Goal: Information Seeking & Learning: Learn about a topic

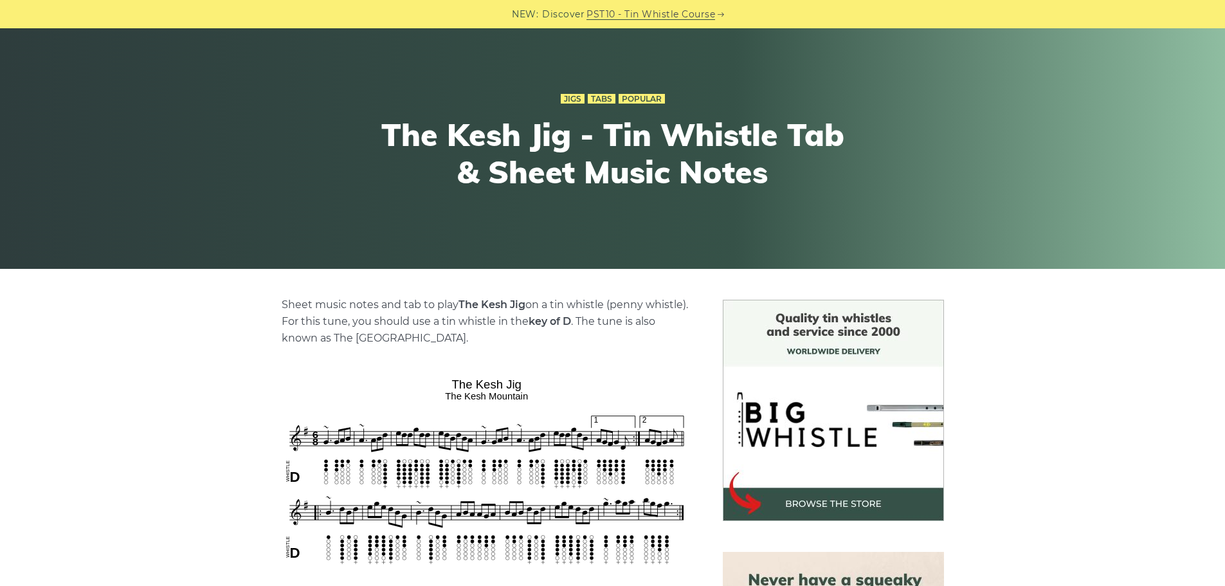
scroll to position [193, 0]
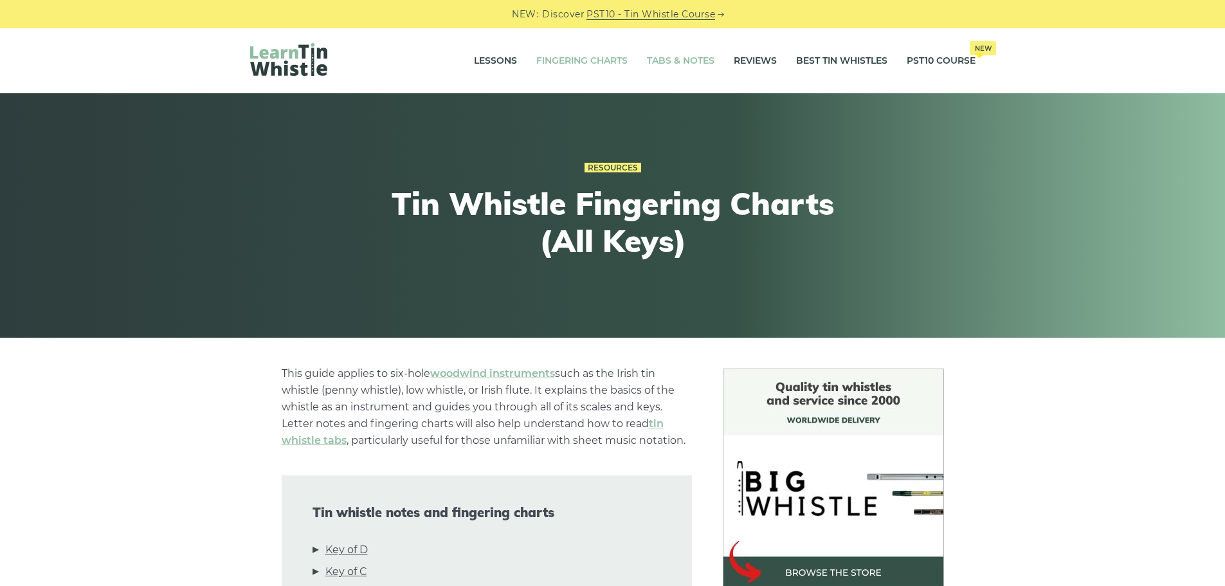
click at [675, 53] on link "Tabs & Notes" at bounding box center [681, 61] width 68 height 32
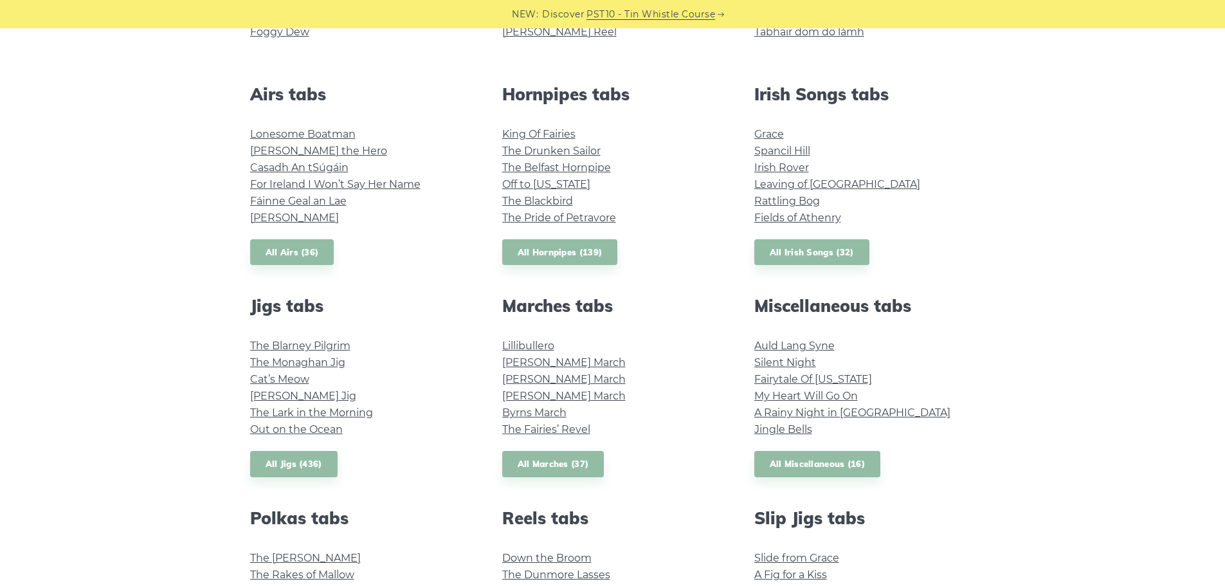
scroll to position [450, 0]
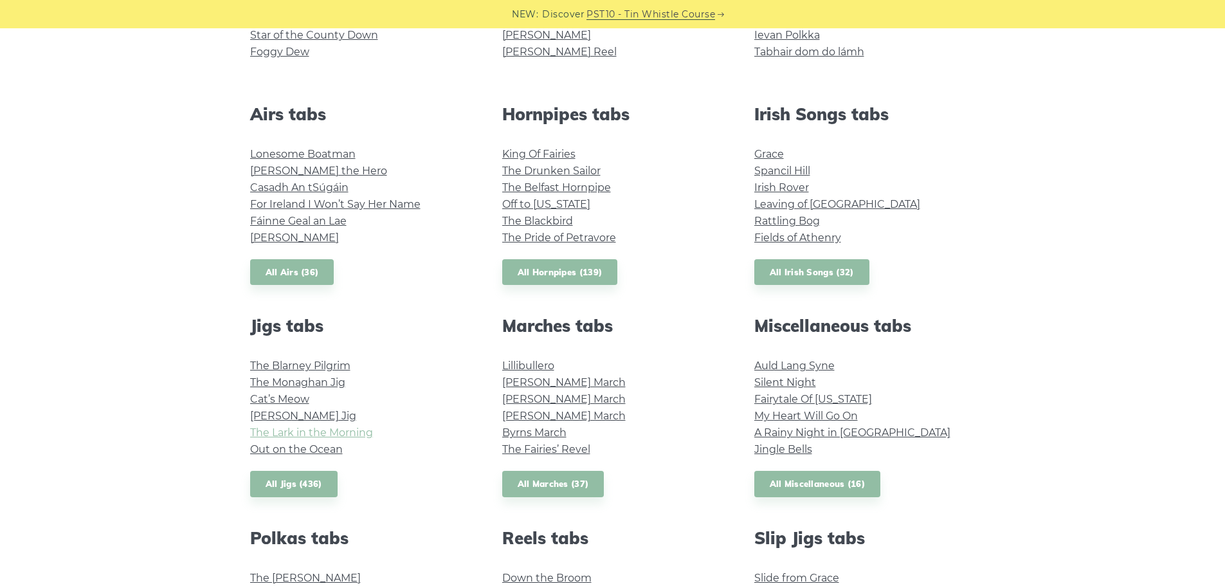
click at [290, 429] on link "The Lark in the Morning" at bounding box center [311, 432] width 123 height 12
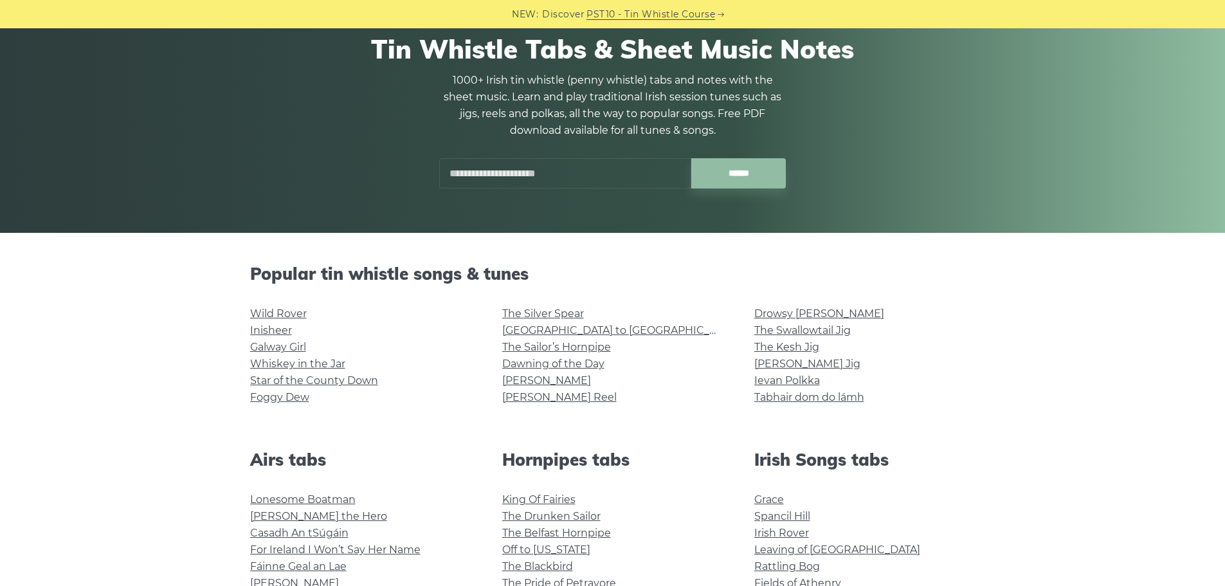
scroll to position [0, 0]
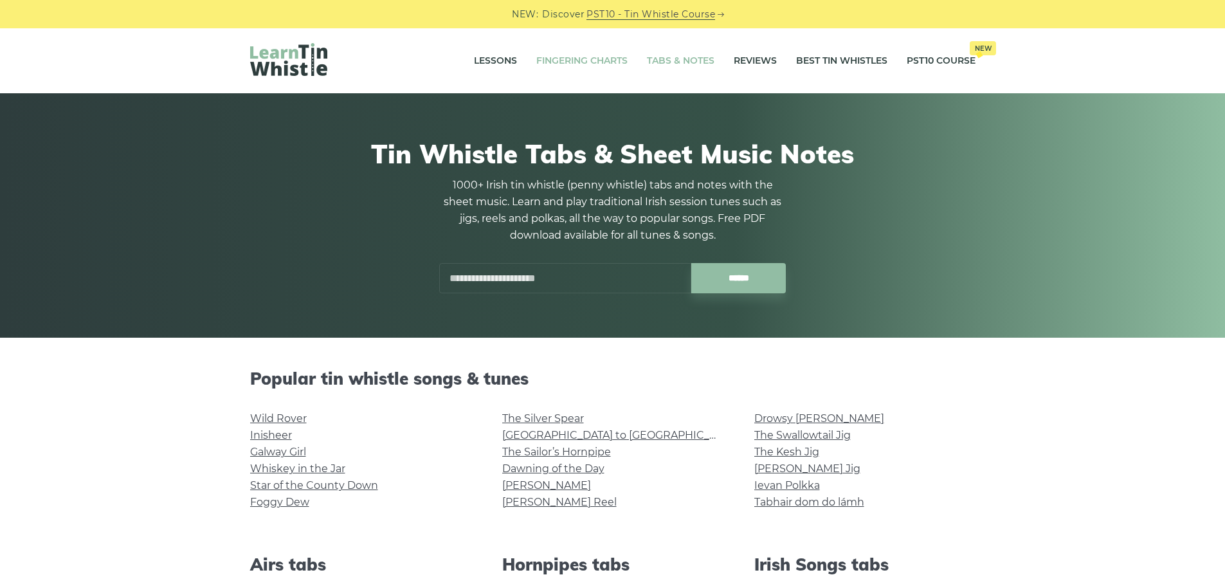
click at [590, 55] on link "Fingering Charts" at bounding box center [581, 61] width 91 height 32
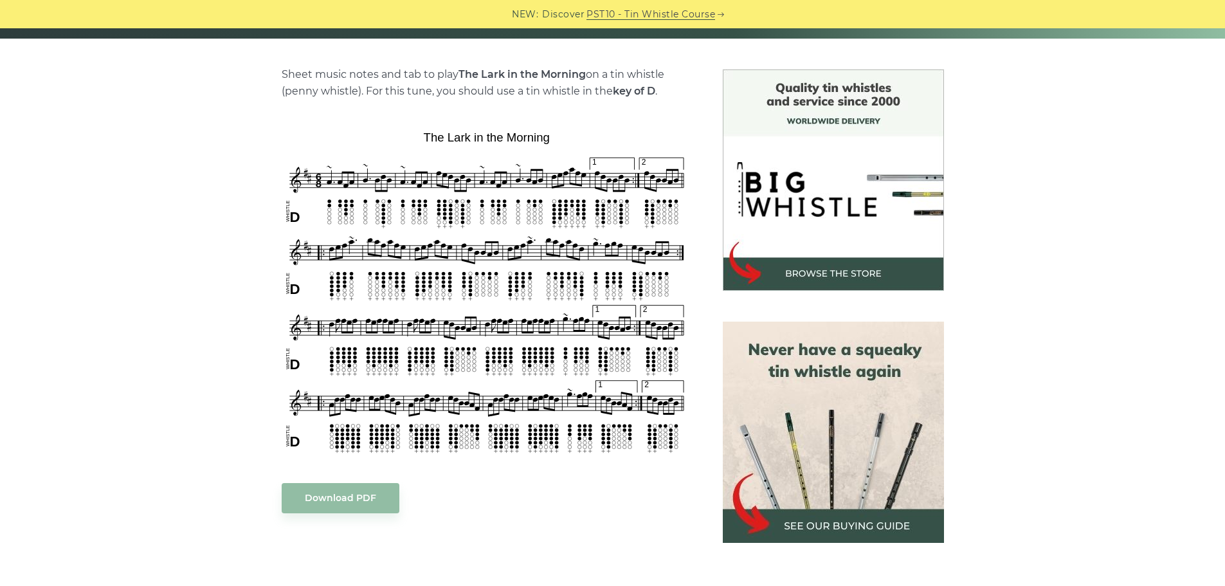
scroll to position [322, 0]
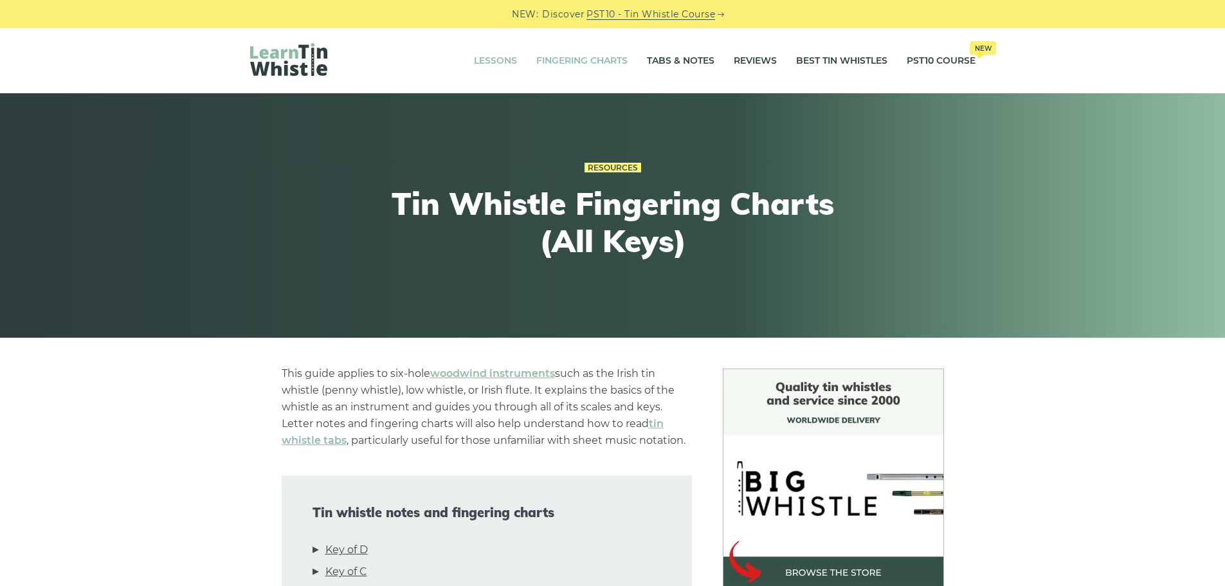
click at [513, 60] on li "Lessons" at bounding box center [495, 61] width 62 height 32
click at [498, 60] on link "Lessons" at bounding box center [495, 61] width 43 height 32
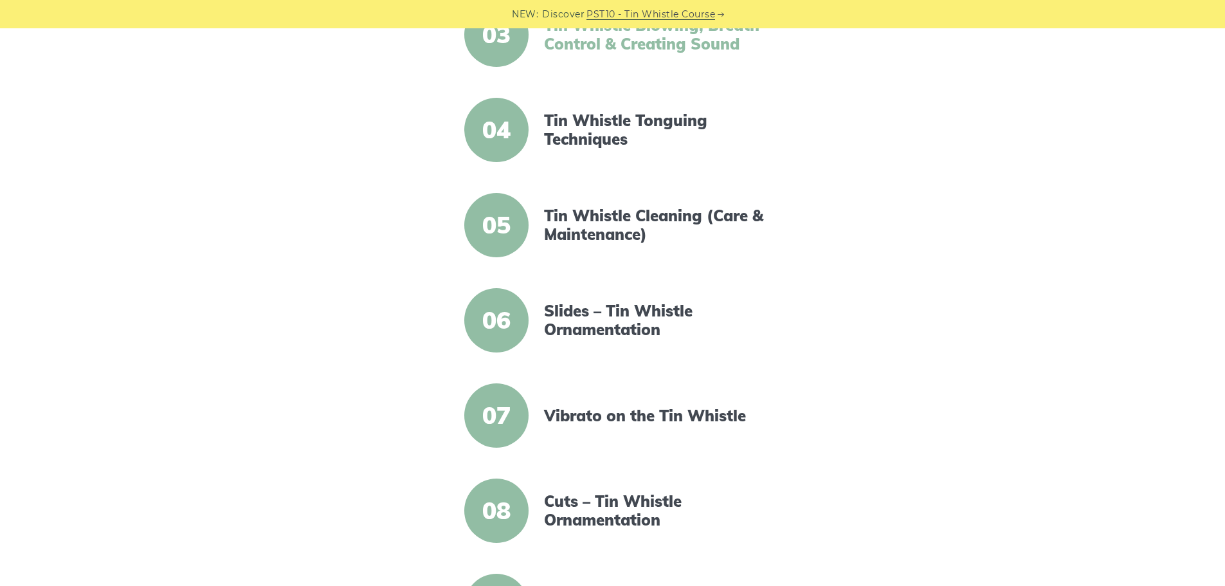
scroll to position [579, 0]
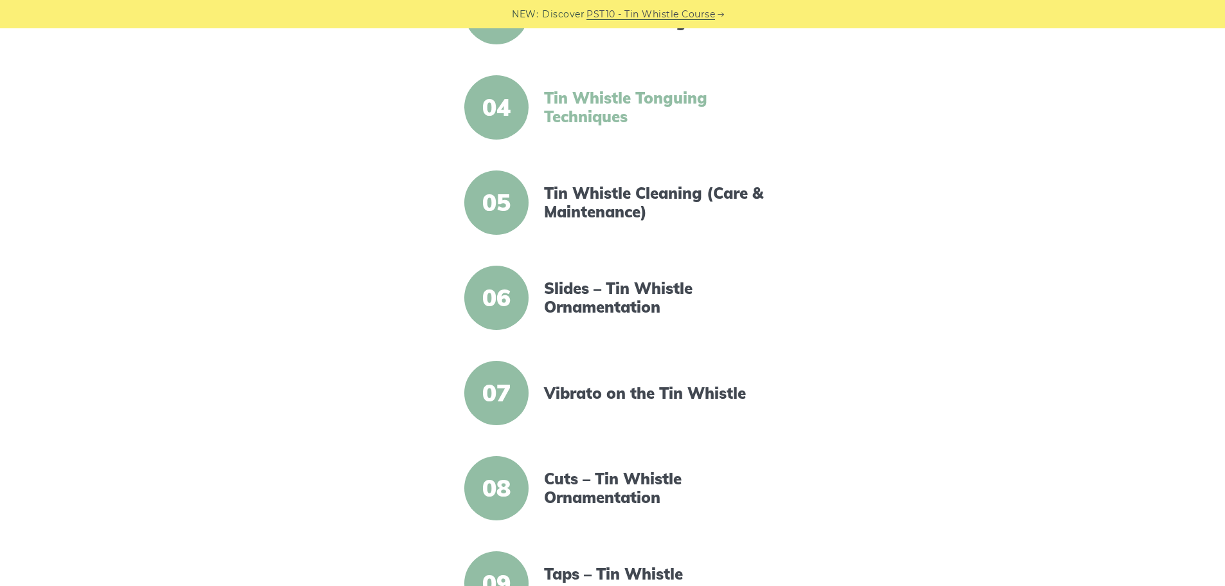
click at [627, 113] on link "Tin Whistle Tonguing Techniques" at bounding box center [654, 107] width 221 height 37
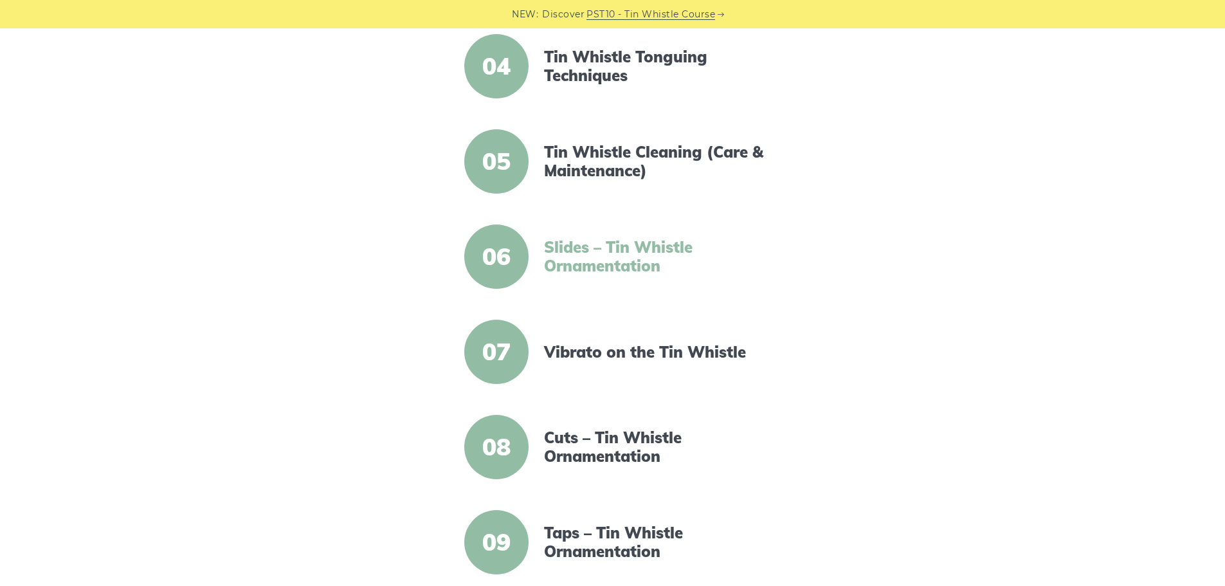
scroll to position [643, 0]
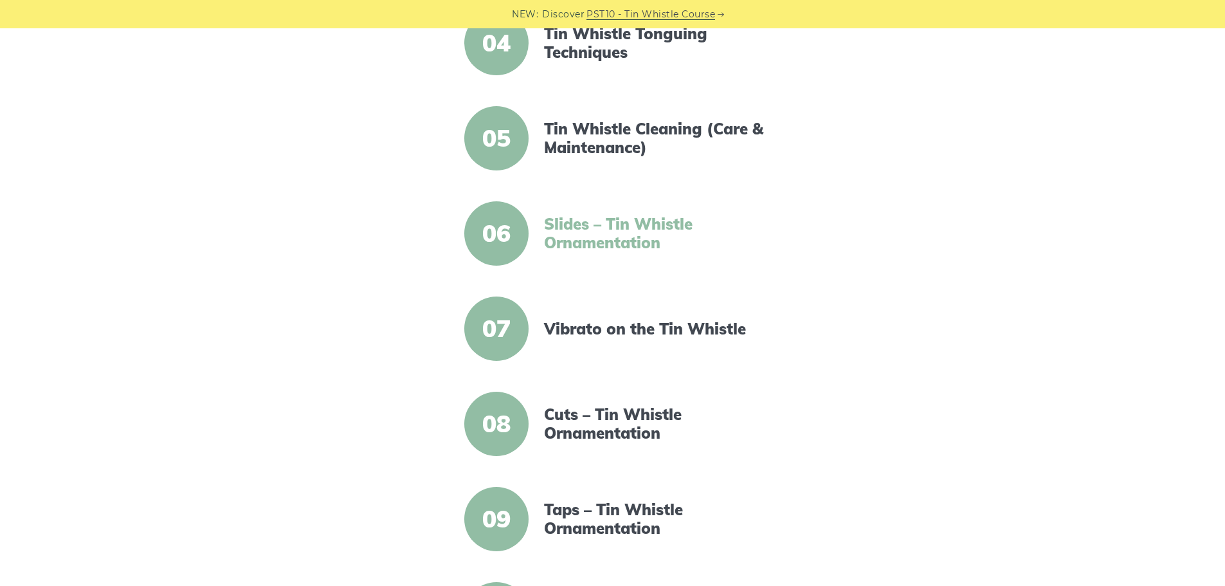
click at [623, 246] on link "Slides – Tin Whistle Ornamentation" at bounding box center [654, 233] width 221 height 37
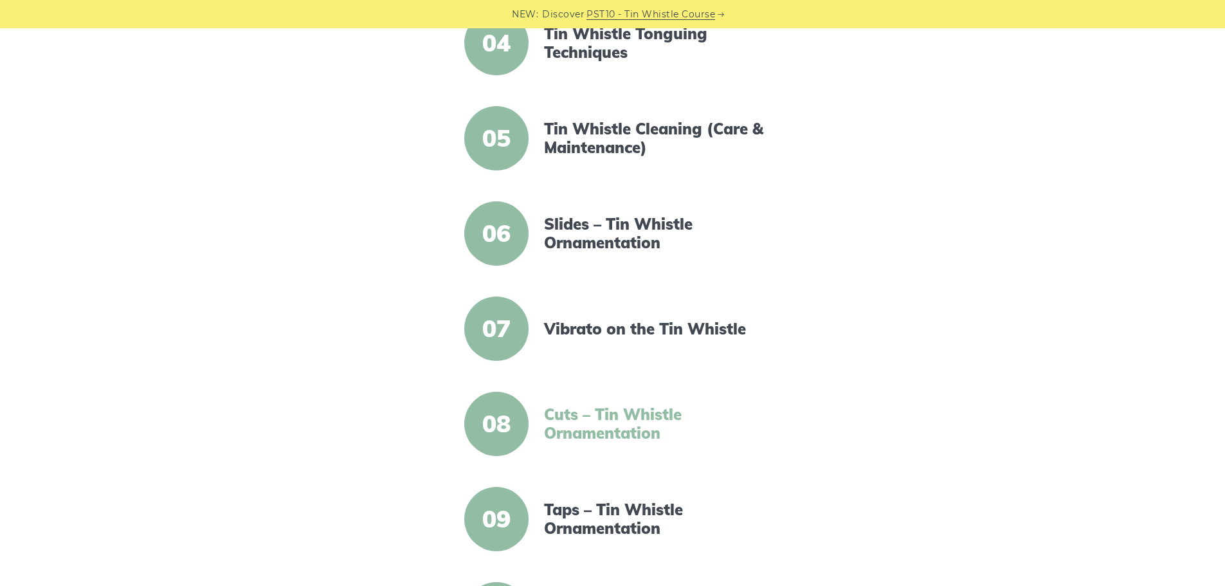
click at [621, 421] on link "Cuts – Tin Whistle Ornamentation" at bounding box center [654, 423] width 221 height 37
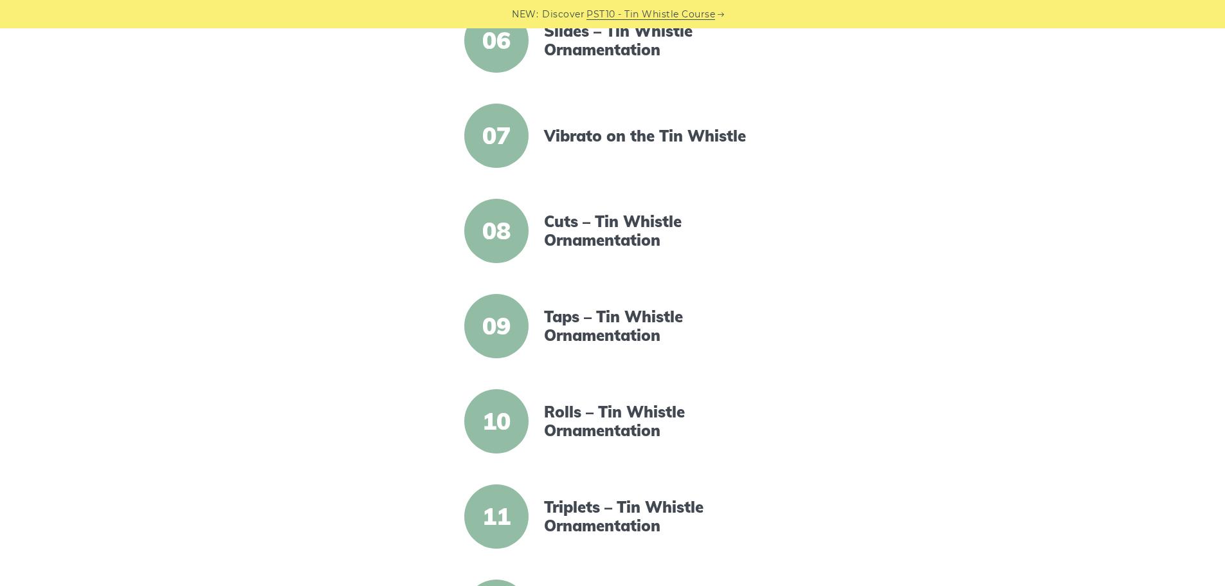
scroll to position [901, 0]
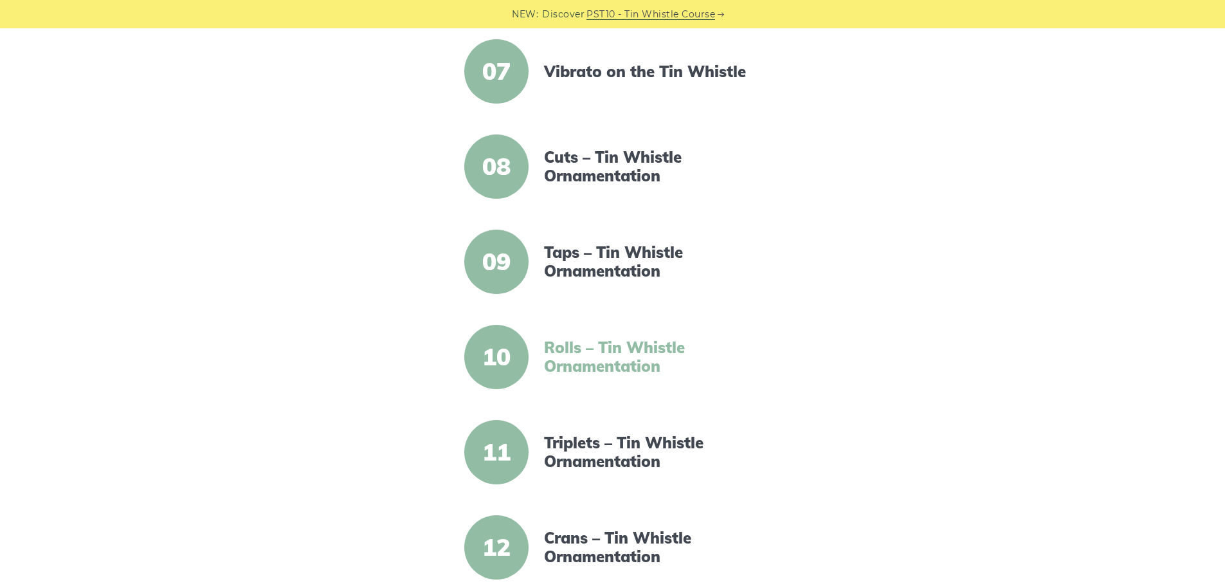
click at [595, 345] on link "Rolls – Tin Whistle Ornamentation" at bounding box center [654, 356] width 221 height 37
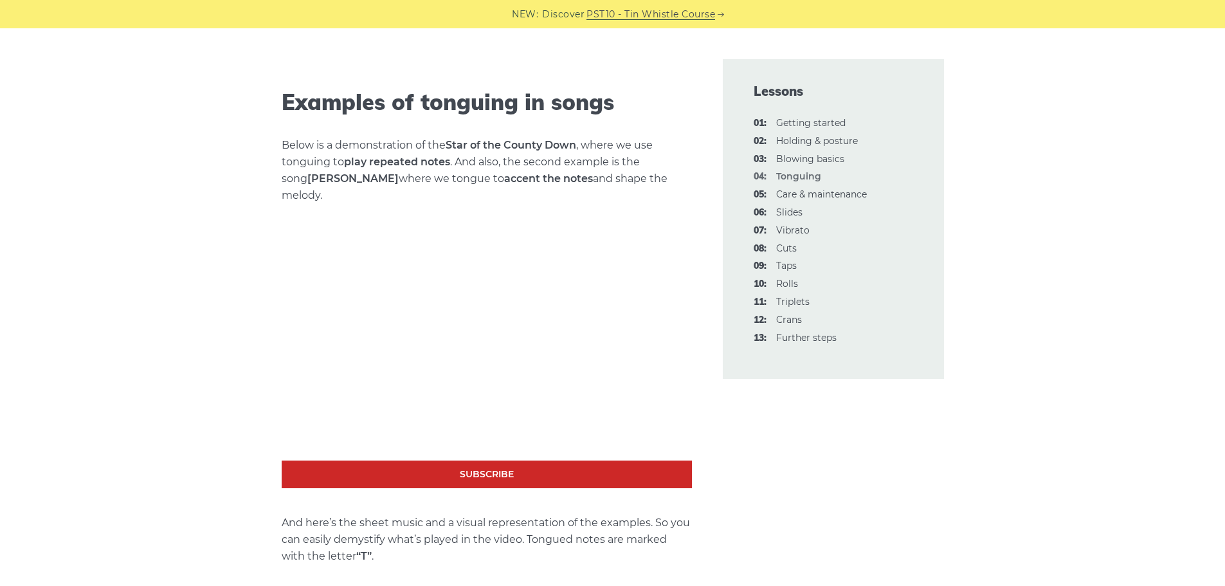
scroll to position [1737, 0]
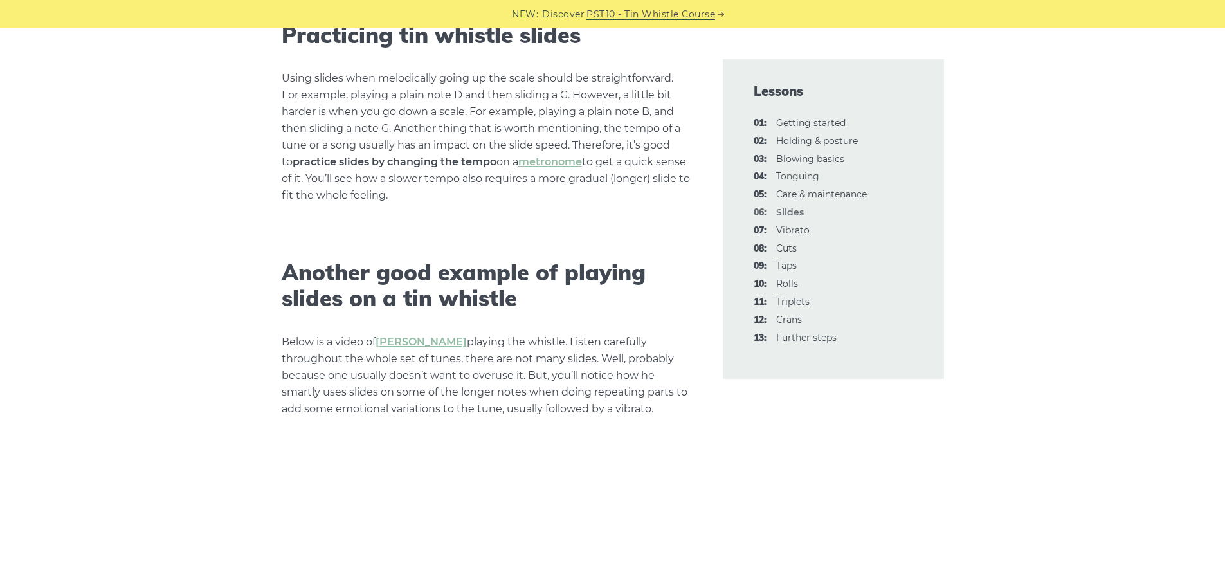
scroll to position [2509, 0]
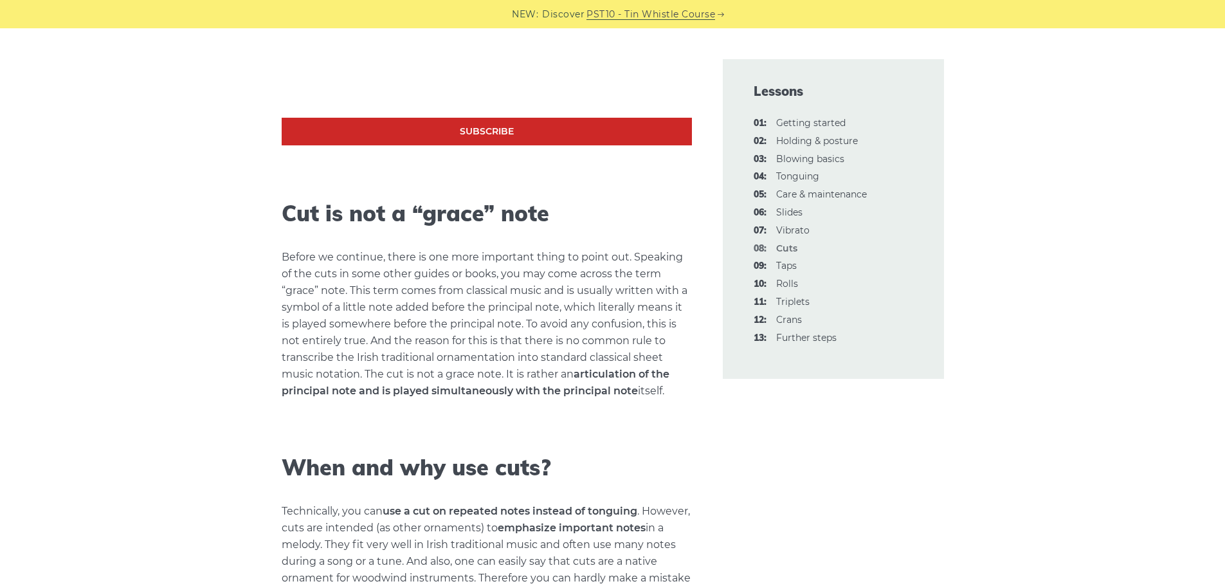
scroll to position [1222, 0]
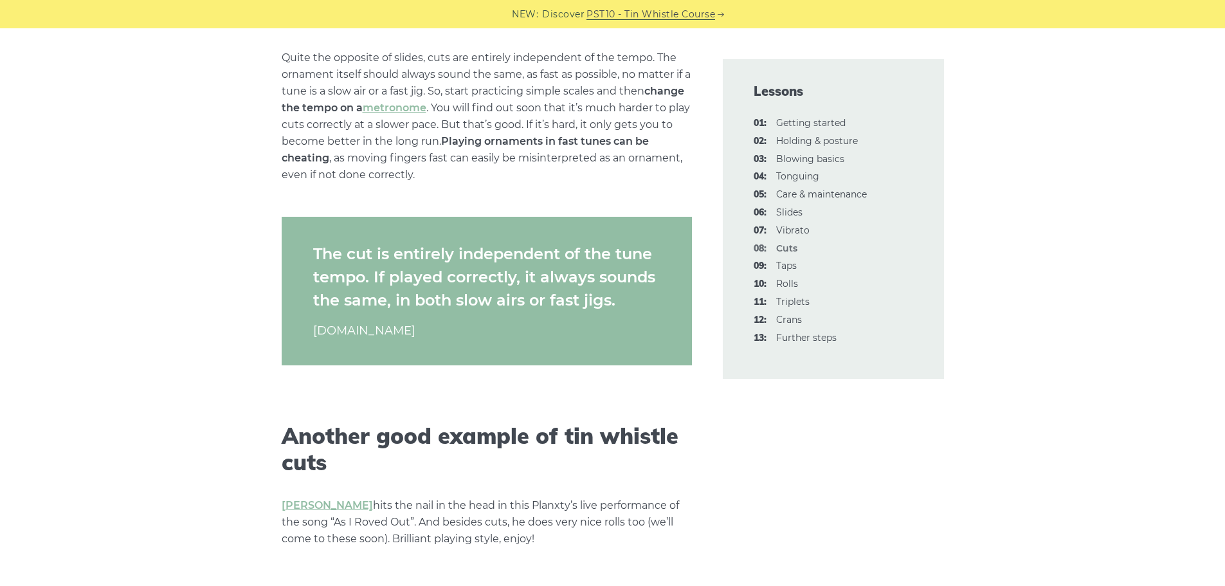
scroll to position [3674, 0]
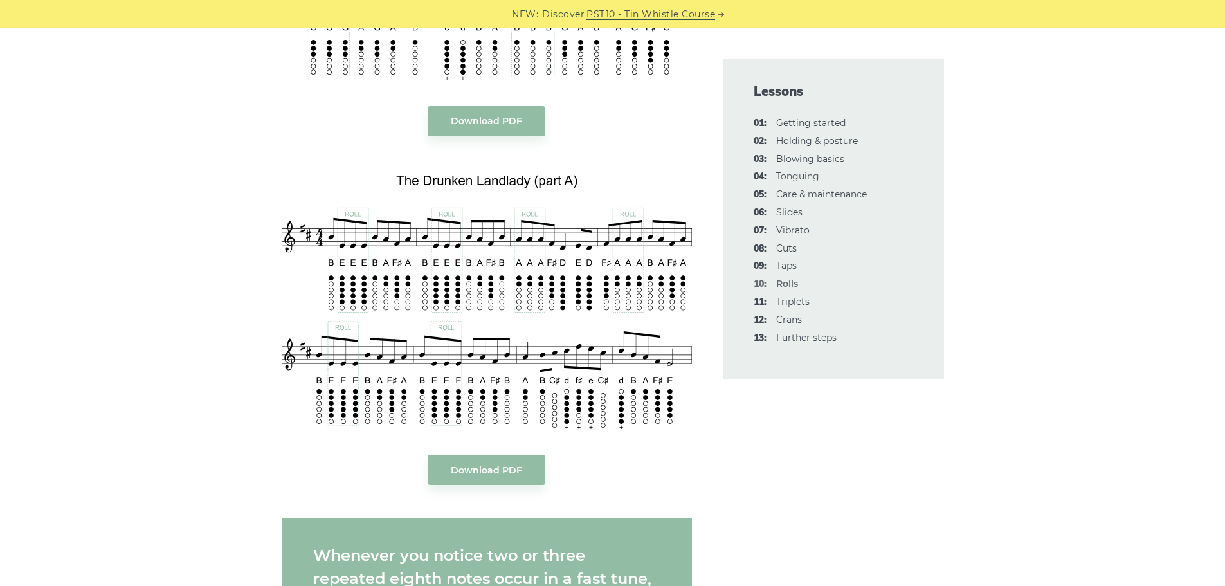
scroll to position [2444, 0]
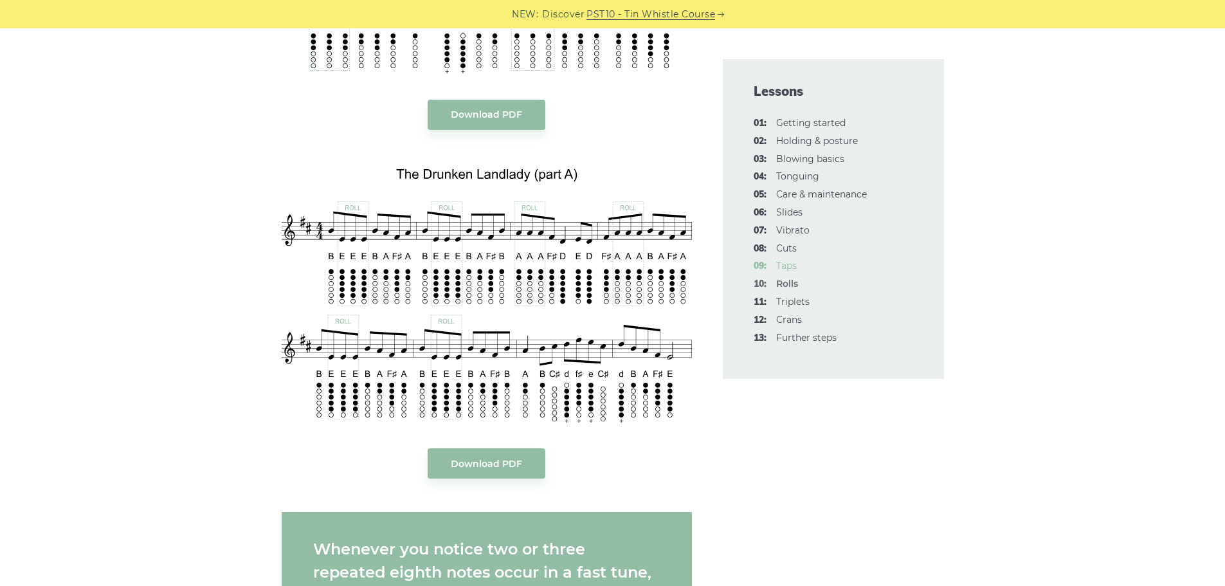
click at [792, 261] on link "09: Taps" at bounding box center [786, 266] width 21 height 12
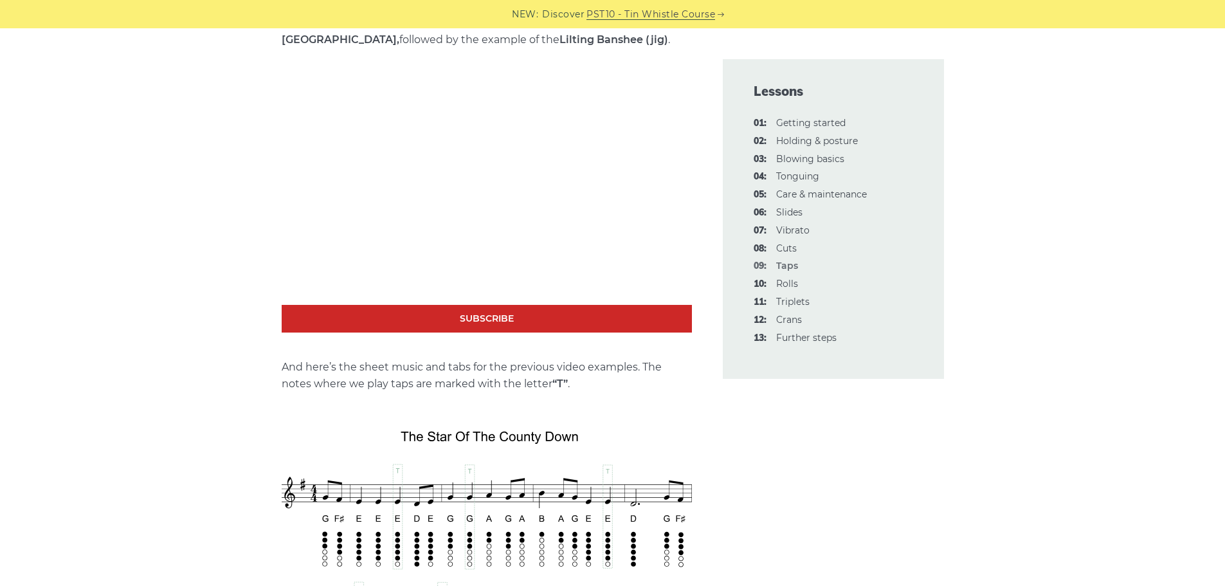
scroll to position [1930, 0]
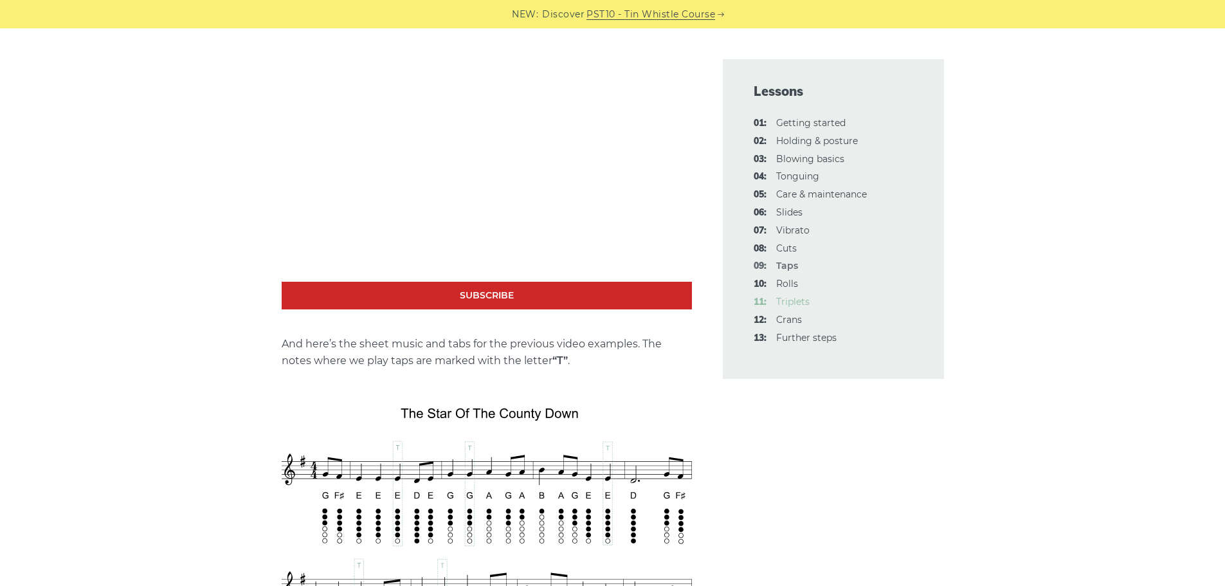
click at [789, 297] on link "11: Triplets" at bounding box center [792, 302] width 33 height 12
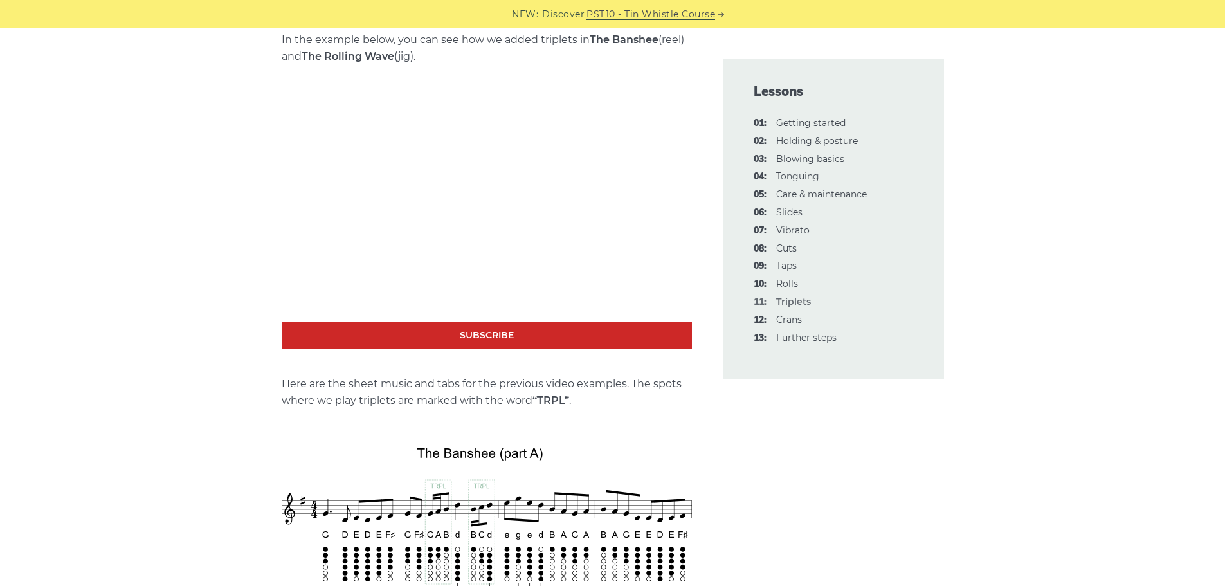
scroll to position [1351, 0]
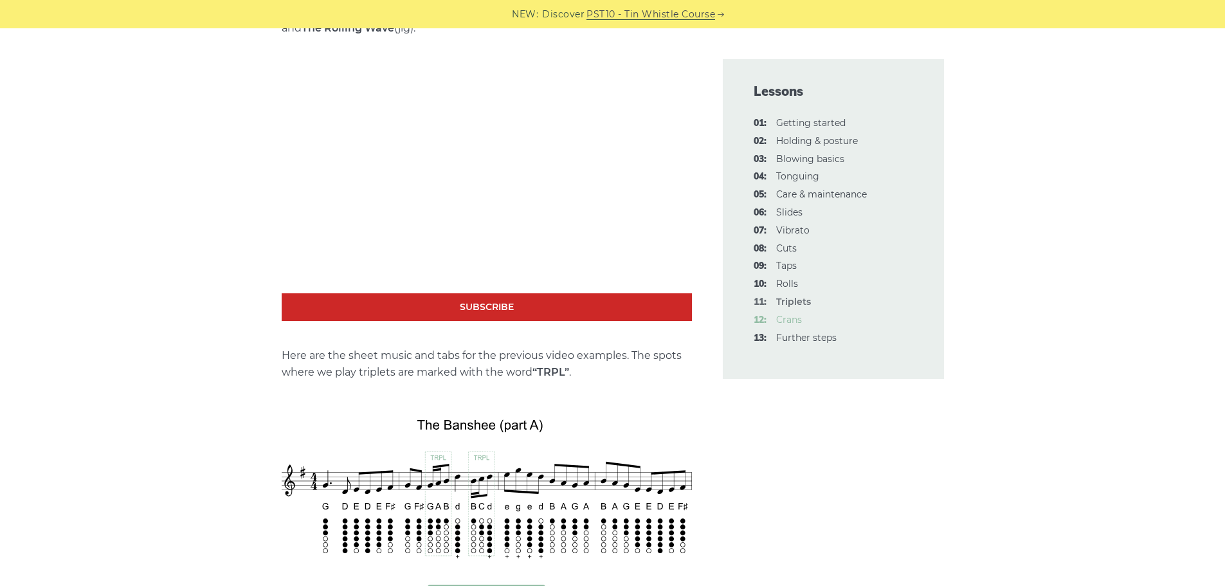
click at [791, 317] on link "12: Crans" at bounding box center [789, 320] width 26 height 12
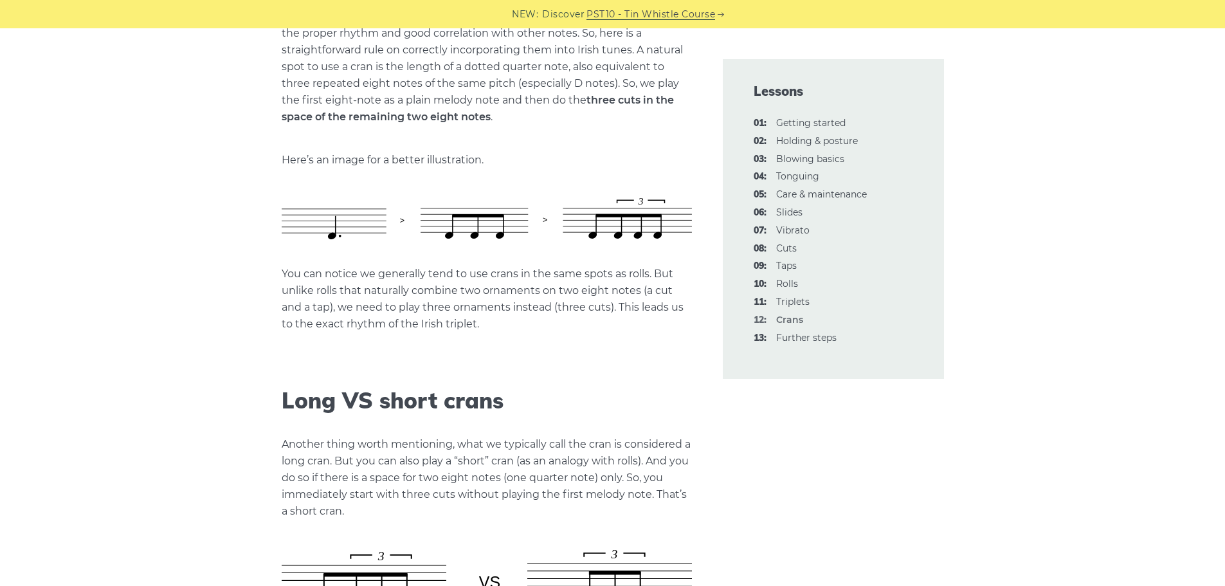
scroll to position [1737, 0]
